Goal: Transaction & Acquisition: Book appointment/travel/reservation

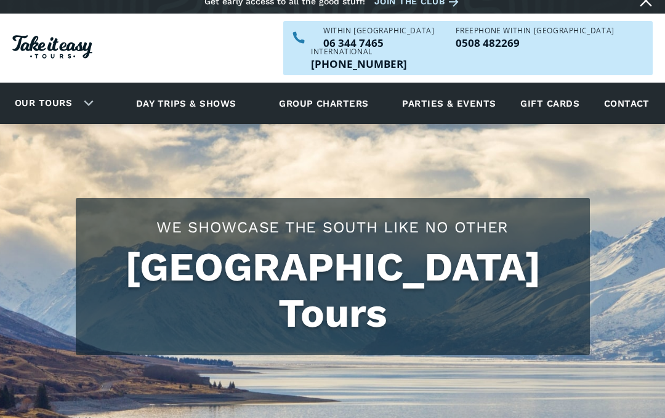
scroll to position [11, 0]
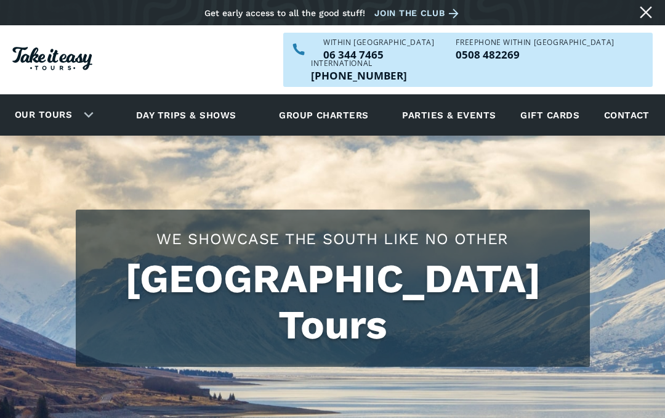
checkbox input "true"
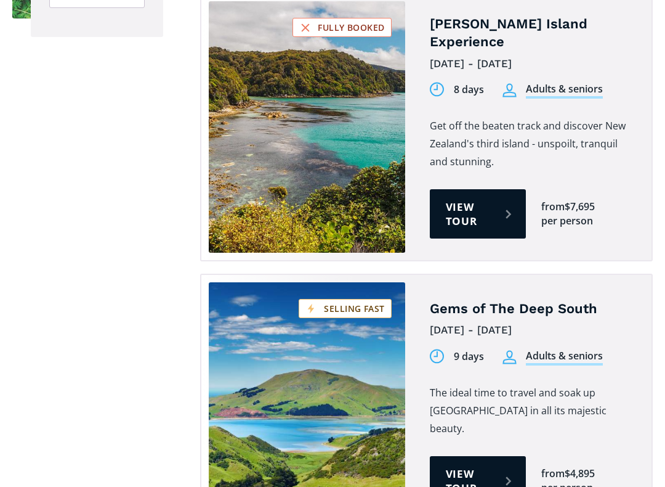
scroll to position [1191, 0]
click at [489, 417] on link "View tour" at bounding box center [478, 480] width 96 height 49
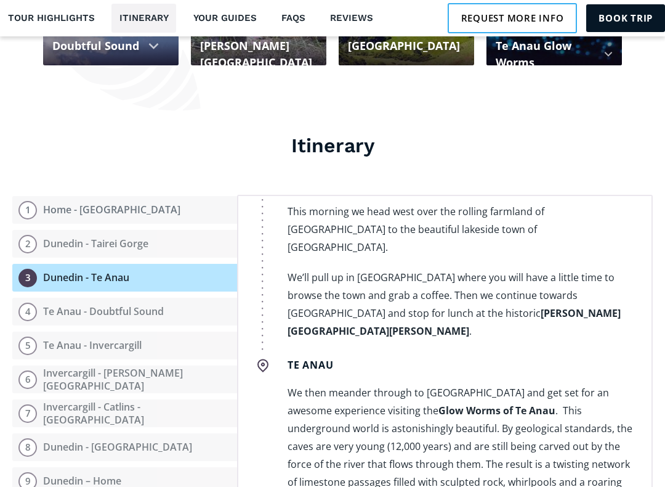
scroll to position [1129, 0]
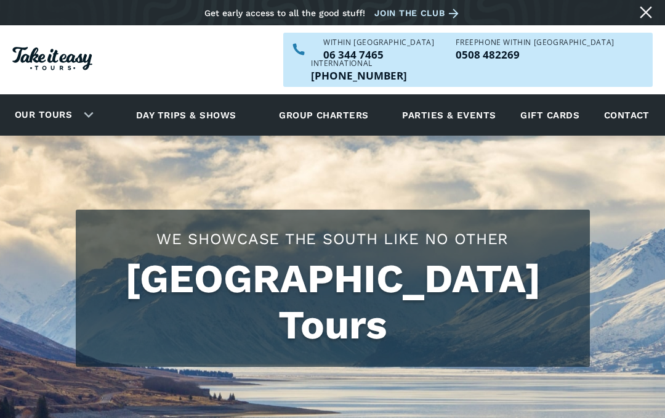
checkbox input "true"
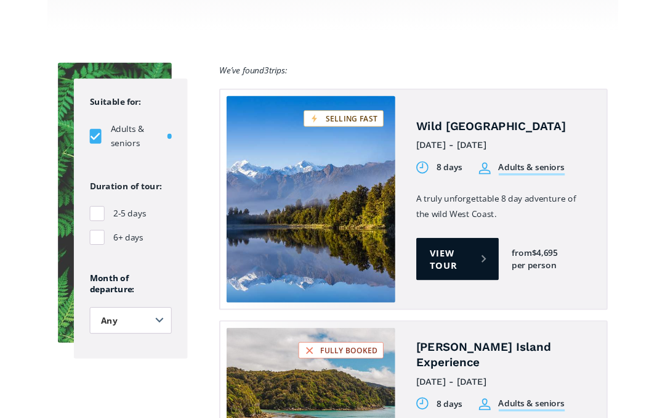
scroll to position [1387, 0]
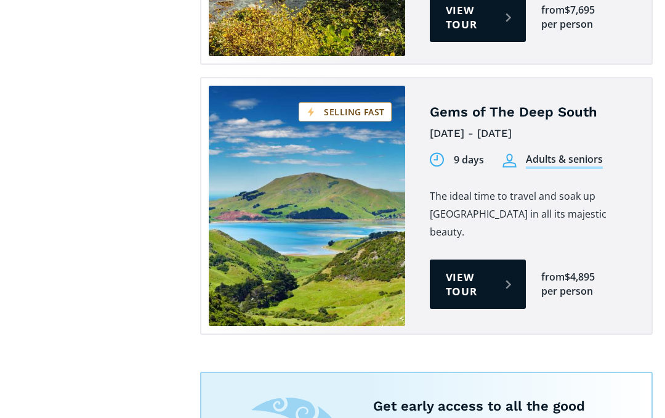
click at [284, 182] on link "Tours on sale" at bounding box center [307, 206] width 197 height 240
click at [488, 259] on link "View tour" at bounding box center [478, 283] width 96 height 49
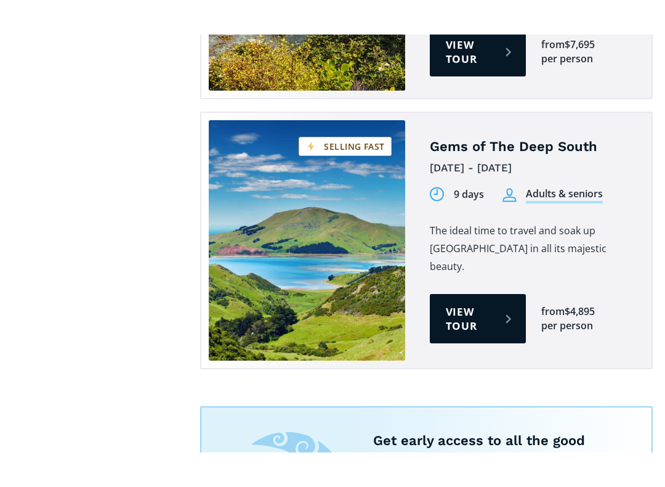
scroll to position [1873, 0]
